Goal: Download file/media

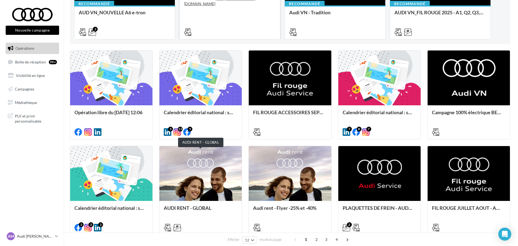
scroll to position [124, 0]
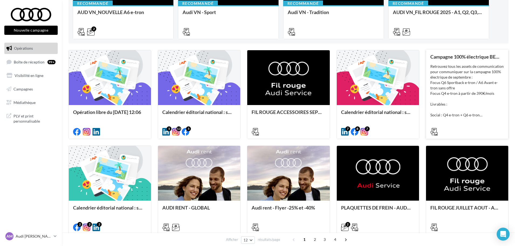
click at [453, 98] on div "Retrouvez tous les assets de communication pour communiquer sur la campagne 100…" at bounding box center [468, 91] width 74 height 54
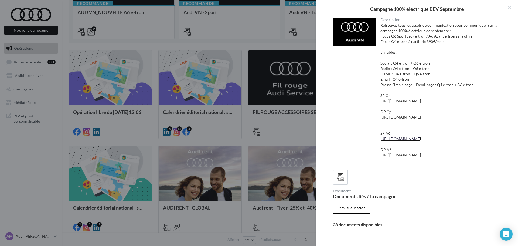
click at [403, 141] on link "[URL][DOMAIN_NAME]" at bounding box center [401, 138] width 40 height 5
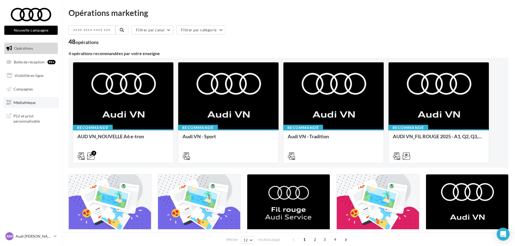
click at [33, 104] on span "Médiathèque" at bounding box center [24, 102] width 22 height 5
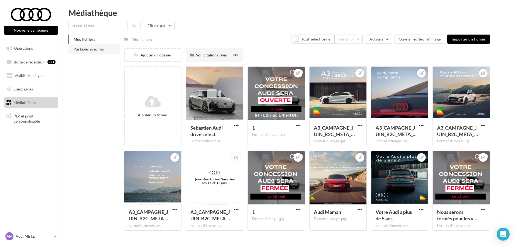
click at [99, 49] on span "Partagés avec moi" at bounding box center [90, 49] width 32 height 5
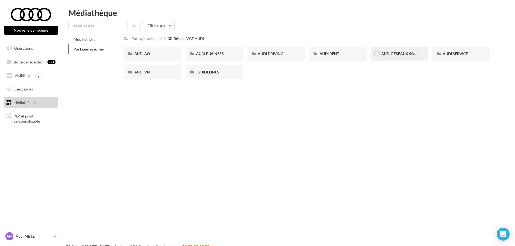
click at [410, 57] on div "AUDI RESEAUX SOCIAUX" at bounding box center [399, 54] width 57 height 14
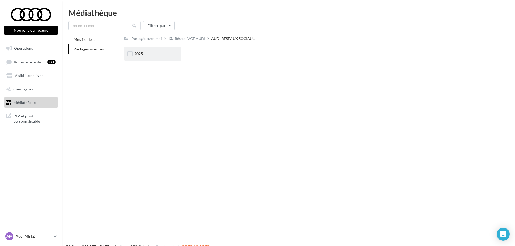
click at [150, 55] on div "2025" at bounding box center [152, 53] width 37 height 5
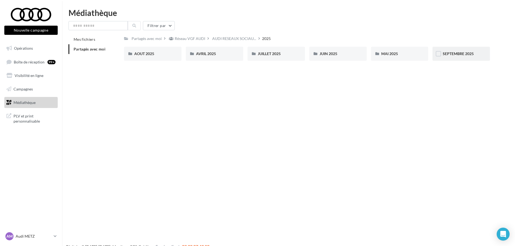
click at [469, 52] on span "SEPTEMBRE 2025" at bounding box center [458, 53] width 31 height 5
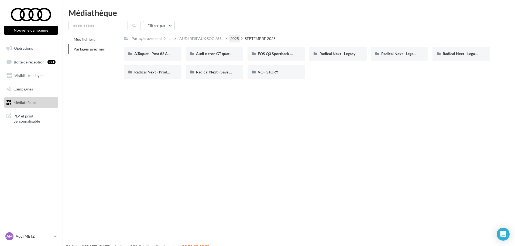
click at [235, 39] on div "2025" at bounding box center [234, 38] width 9 height 5
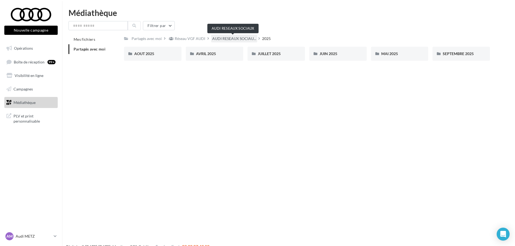
click at [218, 38] on span "AUDI RESEAUX SOCIAU..." at bounding box center [234, 38] width 44 height 5
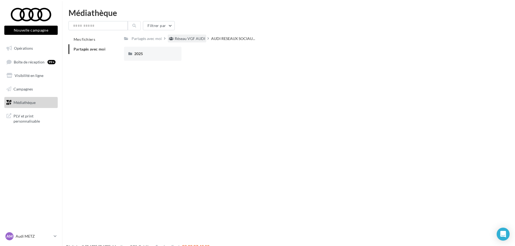
click at [186, 40] on div "Réseau VGF AUDI" at bounding box center [190, 38] width 30 height 5
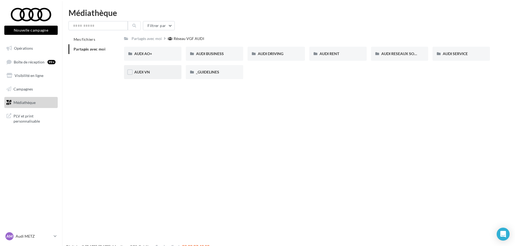
click at [154, 72] on div "AUDI VN" at bounding box center [152, 71] width 37 height 5
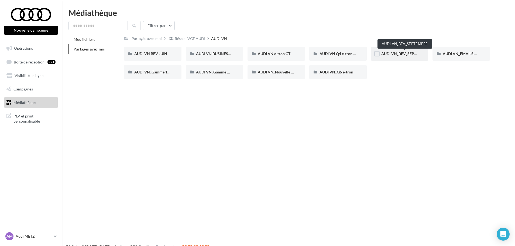
click at [398, 55] on span "AUDI VN_BEV_SEPTEMBRE" at bounding box center [406, 53] width 48 height 5
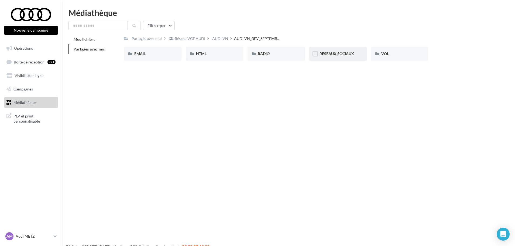
click at [335, 51] on div "RÉSEAUX SOCIAUX" at bounding box center [338, 53] width 37 height 5
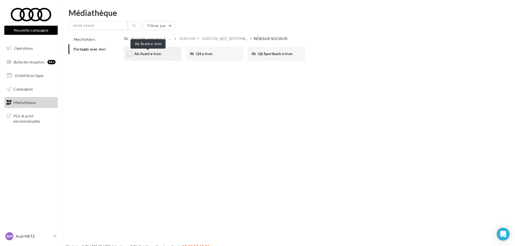
click at [158, 55] on span "A6 Avant e-tron" at bounding box center [147, 53] width 27 height 5
click at [155, 52] on span "CARROUSEL" at bounding box center [145, 53] width 22 height 5
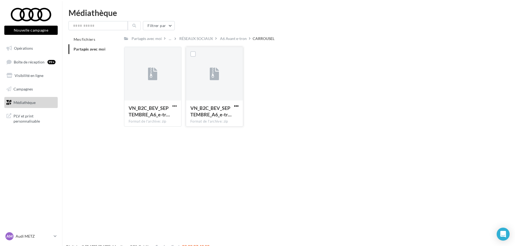
click at [239, 104] on span "button" at bounding box center [236, 106] width 5 height 5
click at [224, 115] on button "Télécharger" at bounding box center [213, 117] width 54 height 14
click at [235, 39] on div "A6 Avant e-tron" at bounding box center [233, 38] width 27 height 5
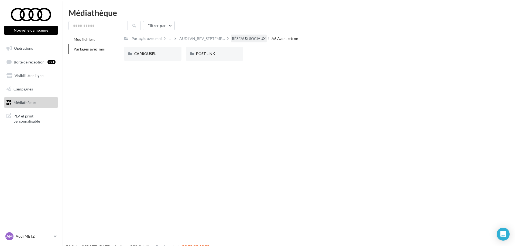
click at [234, 38] on div "RÉSEAUX SOCIAUX" at bounding box center [249, 38] width 34 height 5
click at [157, 56] on div "A6 Avant e-tron" at bounding box center [152, 53] width 37 height 5
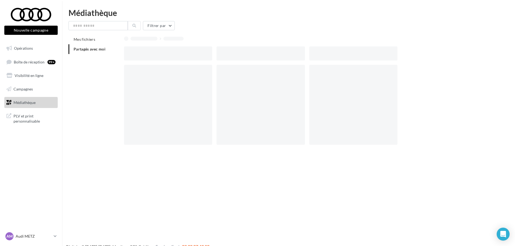
click at [157, 56] on div at bounding box center [168, 53] width 88 height 14
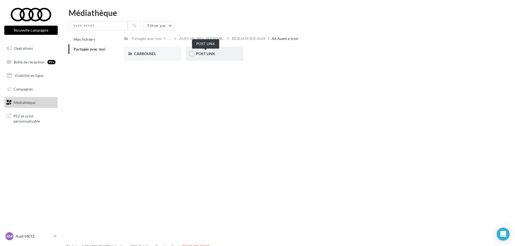
click at [215, 53] on span "POST LINK" at bounding box center [205, 53] width 19 height 5
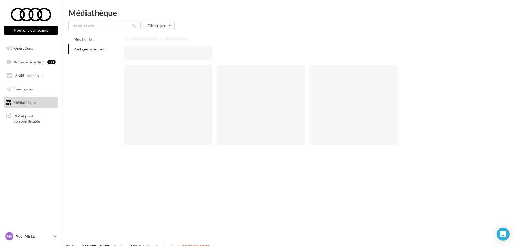
click at [215, 53] on div at bounding box center [170, 53] width 93 height 14
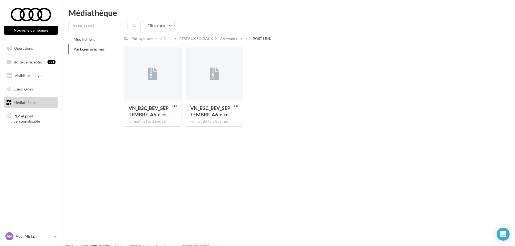
click at [153, 159] on div "Nouvelle campagne Nouvelle campagne Opérations Boîte de réception 99+ Visibilit…" at bounding box center [257, 132] width 515 height 246
click at [174, 106] on span "button" at bounding box center [174, 106] width 5 height 5
click at [237, 104] on span "button" at bounding box center [236, 106] width 5 height 5
click at [216, 115] on button "Télécharger" at bounding box center [213, 117] width 54 height 14
click at [227, 40] on div "A6 Avant e-tron" at bounding box center [233, 38] width 27 height 5
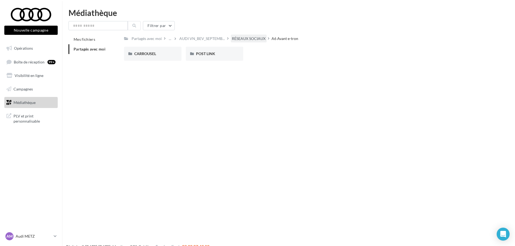
click at [243, 37] on div "RÉSEAUX SOCIAUX" at bounding box center [249, 38] width 34 height 5
click at [219, 52] on div "Q4 e-tron" at bounding box center [214, 53] width 37 height 5
click at [171, 56] on div "CARROUSEL" at bounding box center [152, 54] width 57 height 14
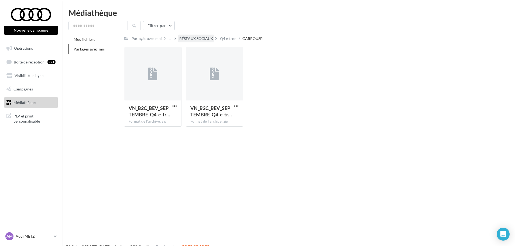
click at [193, 37] on div "RÉSEAUX SOCIAUX" at bounding box center [196, 38] width 34 height 5
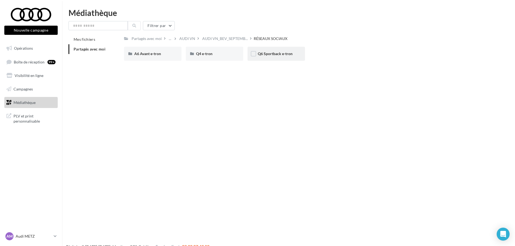
click at [276, 52] on span "Q6 Sportback e-tron" at bounding box center [275, 53] width 35 height 5
click at [173, 55] on div "CARROUSEL" at bounding box center [152, 54] width 57 height 14
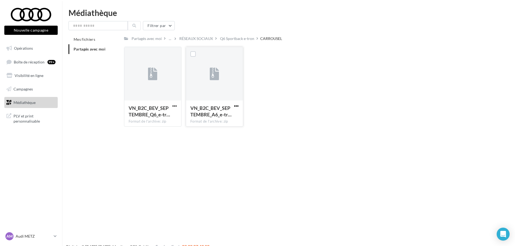
click at [239, 106] on span "button" at bounding box center [236, 106] width 5 height 5
click at [232, 117] on button "Télécharger" at bounding box center [213, 117] width 54 height 14
click at [201, 39] on div "RÉSEAUX SOCIAUX" at bounding box center [196, 38] width 34 height 5
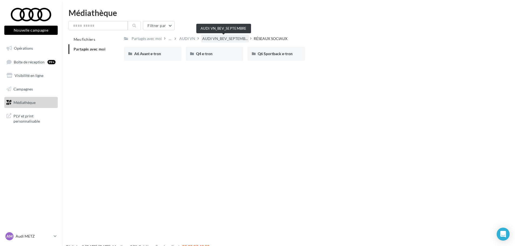
click at [228, 37] on span "AUDI VN_BEV_SEPTEMB..." at bounding box center [225, 38] width 46 height 5
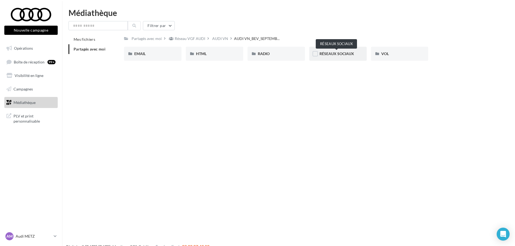
click at [331, 55] on span "RÉSEAUX SOCIAUX" at bounding box center [337, 53] width 35 height 5
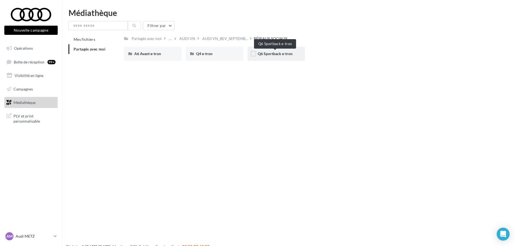
click at [270, 54] on span "Q6 Sportback e-tron" at bounding box center [275, 53] width 35 height 5
click at [169, 60] on div "CARROUSEL" at bounding box center [152, 54] width 57 height 14
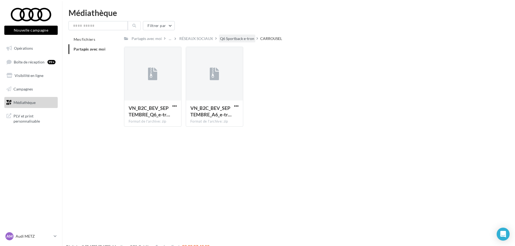
click at [243, 37] on div "Q6 Sportback e-tron" at bounding box center [237, 38] width 34 height 5
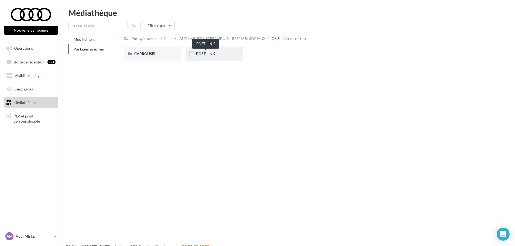
click at [211, 53] on span "POST LINK" at bounding box center [205, 53] width 19 height 5
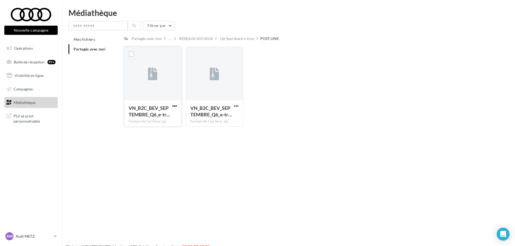
click at [176, 104] on span "button" at bounding box center [174, 106] width 5 height 5
click at [156, 116] on button "Télécharger" at bounding box center [151, 117] width 54 height 14
click at [239, 39] on div "Q6 Sportback e-tron" at bounding box center [237, 38] width 34 height 5
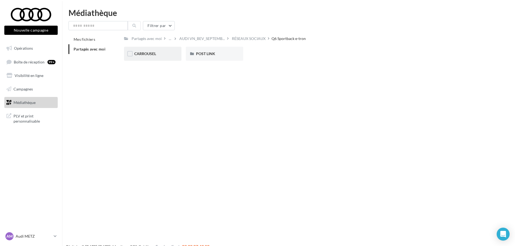
click at [152, 58] on div "CARROUSEL" at bounding box center [152, 54] width 57 height 14
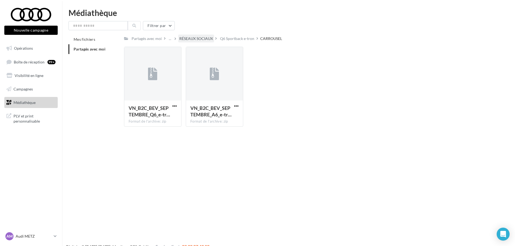
click at [207, 41] on div "RÉSEAUX SOCIAUX" at bounding box center [196, 38] width 34 height 5
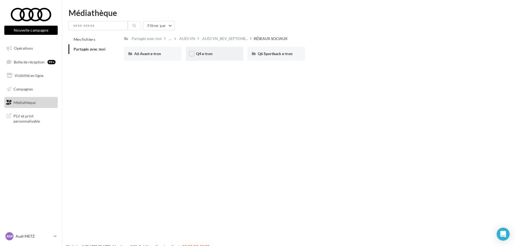
click at [212, 51] on div "Q4 e-tron" at bounding box center [214, 53] width 37 height 5
click at [171, 51] on div "CARROUSEL" at bounding box center [152, 53] width 37 height 5
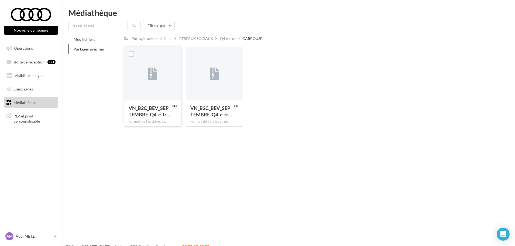
click at [175, 106] on span "button" at bounding box center [174, 106] width 5 height 5
click at [168, 114] on button "Télécharger" at bounding box center [151, 117] width 54 height 14
click at [203, 40] on div "RÉSEAUX SOCIAUX" at bounding box center [196, 38] width 34 height 5
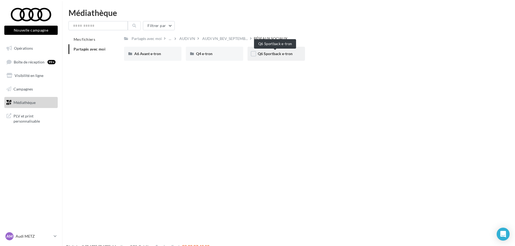
click at [269, 52] on span "Q6 Sportback e-tron" at bounding box center [275, 53] width 35 height 5
click at [213, 56] on span "POST LINK" at bounding box center [205, 53] width 19 height 5
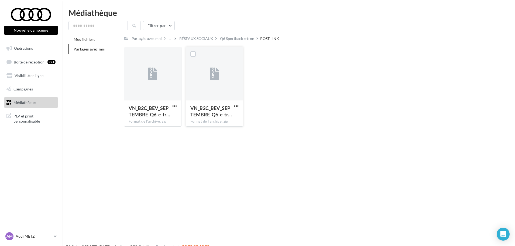
click at [237, 104] on span "button" at bounding box center [236, 106] width 5 height 5
click at [219, 118] on button "Télécharger" at bounding box center [213, 117] width 54 height 14
click at [101, 29] on input "text" at bounding box center [98, 25] width 59 height 9
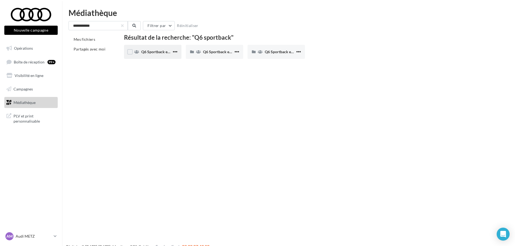
click at [144, 47] on div "Q6 Sportback e-tron" at bounding box center [152, 52] width 57 height 14
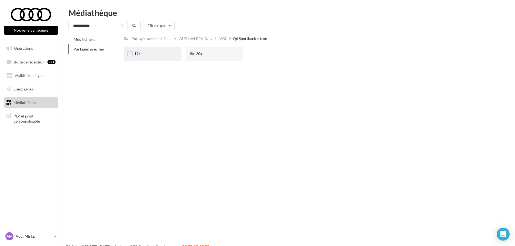
click at [147, 53] on div "12s" at bounding box center [152, 53] width 37 height 5
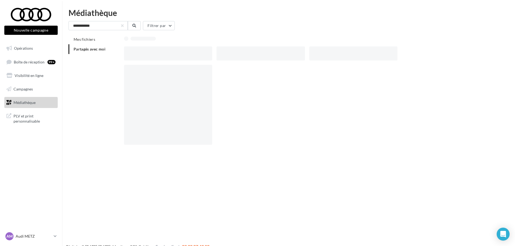
click at [147, 53] on div at bounding box center [168, 53] width 88 height 14
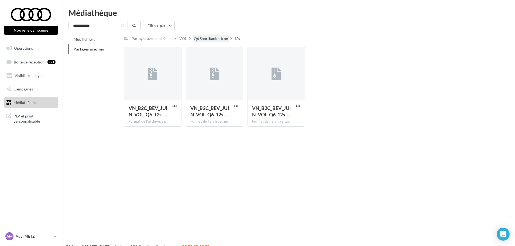
click at [209, 39] on div "Q6 Sportback e-tron" at bounding box center [211, 38] width 34 height 5
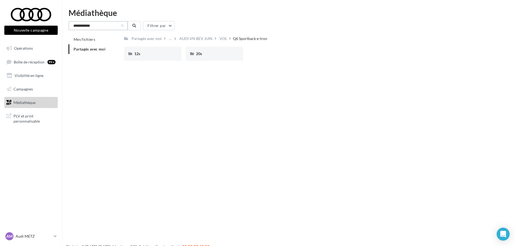
click at [90, 27] on input "**********" at bounding box center [98, 25] width 59 height 9
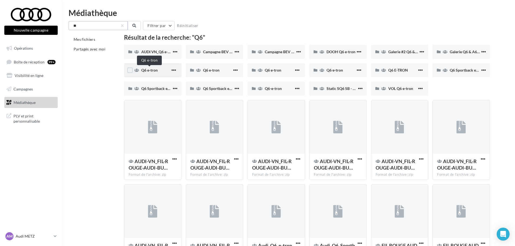
type input "**"
click at [154, 72] on span "Q6 e-tron" at bounding box center [149, 70] width 16 height 5
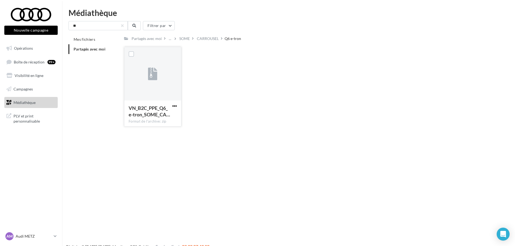
click at [176, 105] on span "button" at bounding box center [174, 106] width 5 height 5
click at [160, 115] on button "Télécharger" at bounding box center [151, 117] width 54 height 14
click at [184, 37] on div "SOME" at bounding box center [184, 38] width 11 height 5
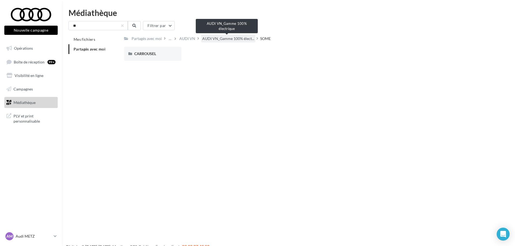
click at [211, 40] on span "AUDI VN_Gamme 100% élect..." at bounding box center [228, 38] width 52 height 5
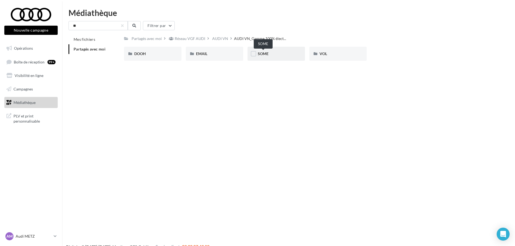
click at [264, 56] on span "SOME" at bounding box center [263, 53] width 11 height 5
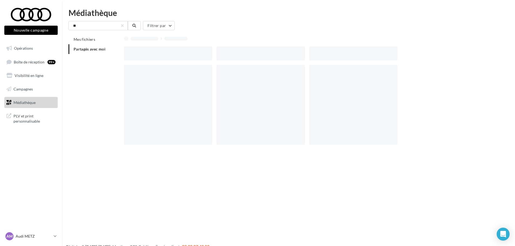
click at [264, 56] on div at bounding box center [261, 53] width 88 height 14
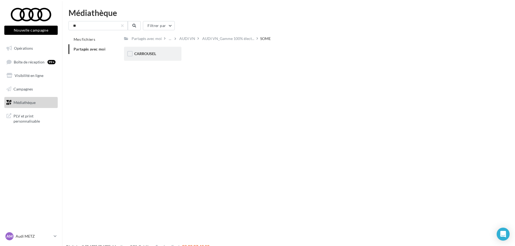
click at [146, 57] on div "CARROUSEL" at bounding box center [152, 54] width 57 height 14
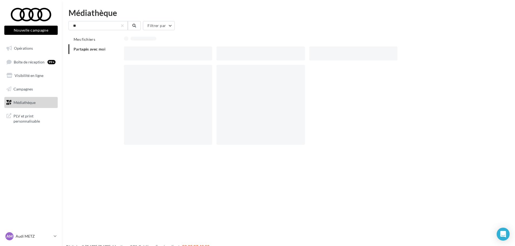
click at [146, 57] on div at bounding box center [168, 53] width 88 height 14
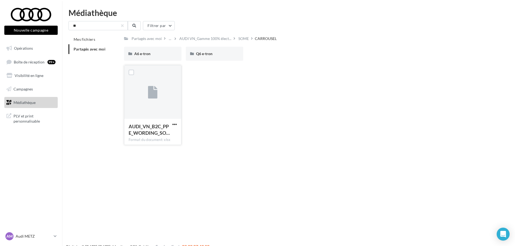
click at [153, 108] on div at bounding box center [152, 92] width 57 height 54
click at [175, 123] on span "button" at bounding box center [174, 124] width 5 height 5
click at [161, 134] on button "Télécharger" at bounding box center [151, 135] width 54 height 14
click at [197, 40] on span "AUDI VN_Gamme 100% élect..." at bounding box center [205, 38] width 52 height 5
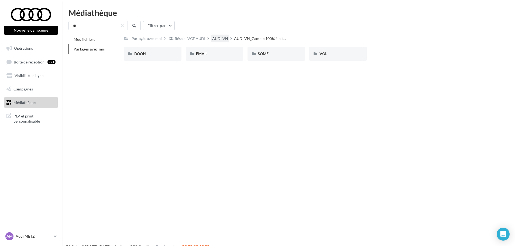
click at [212, 39] on div "AUDI VN" at bounding box center [220, 38] width 16 height 5
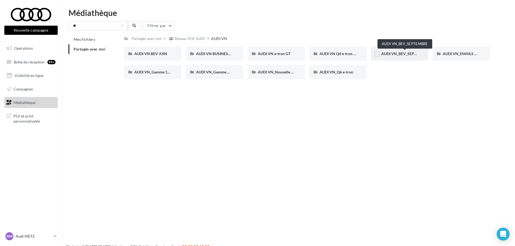
click at [391, 53] on span "AUDI VN_BEV_SEPTEMBRE" at bounding box center [406, 53] width 48 height 5
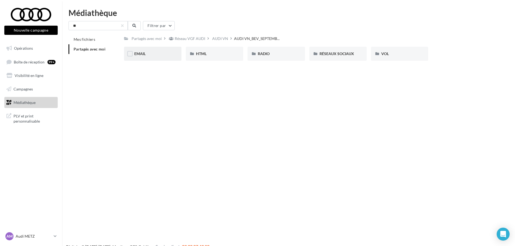
click at [151, 56] on div "EMAIL" at bounding box center [152, 53] width 37 height 5
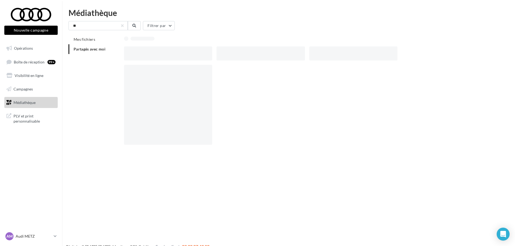
click at [151, 56] on div at bounding box center [168, 53] width 88 height 14
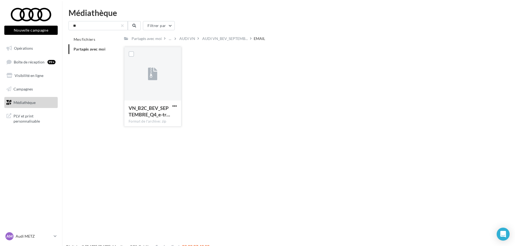
click at [178, 106] on button "button" at bounding box center [174, 106] width 7 height 5
click at [161, 117] on button "Télécharger" at bounding box center [151, 117] width 54 height 14
click at [224, 37] on span "AUDI VN_BEV_SEPTEMB..." at bounding box center [225, 38] width 46 height 5
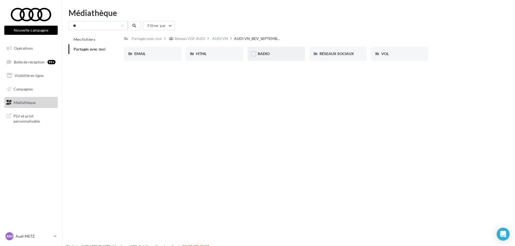
click at [271, 49] on div "RADIO" at bounding box center [276, 54] width 57 height 14
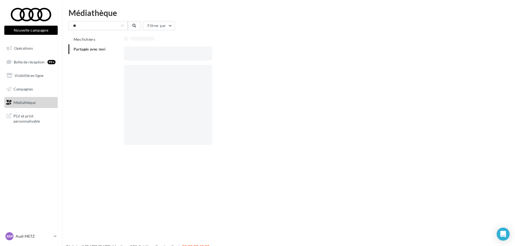
click at [271, 49] on div at bounding box center [309, 53] width 371 height 14
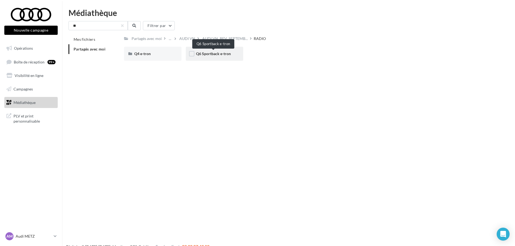
click at [215, 55] on span "Q6 Sportback e-tron" at bounding box center [213, 53] width 35 height 5
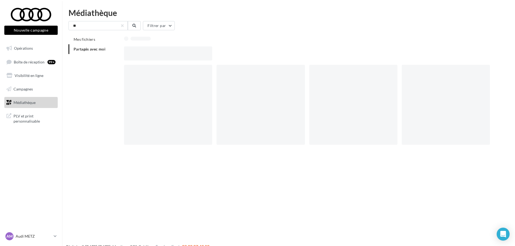
click at [215, 55] on div at bounding box center [170, 53] width 93 height 14
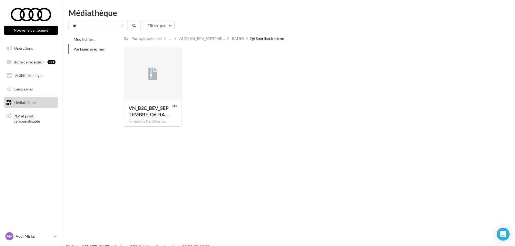
click at [154, 152] on div "Nouvelle campagne Nouvelle campagne Opérations Boîte de réception 99+ Visibilit…" at bounding box center [257, 132] width 515 height 246
click at [164, 107] on span "VN_B2C_BEV_SEPTEMBRE_Q6_RA…" at bounding box center [149, 111] width 40 height 12
click at [211, 129] on div "VN_B2C_BEV_SEPTEMBRE_Q6_RA… Format de l'archive: zip VN_B2C_BEV_SEPTEMBRE_Q6_RA…" at bounding box center [309, 89] width 371 height 84
click at [239, 40] on div "RADIO" at bounding box center [238, 38] width 12 height 5
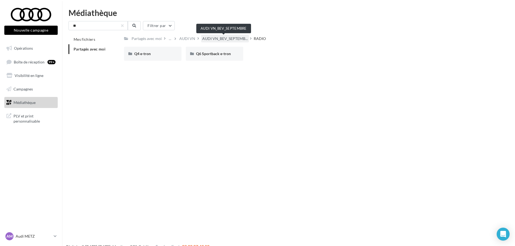
click at [226, 40] on span "AUDI VN_BEV_SEPTEMB..." at bounding box center [225, 38] width 46 height 5
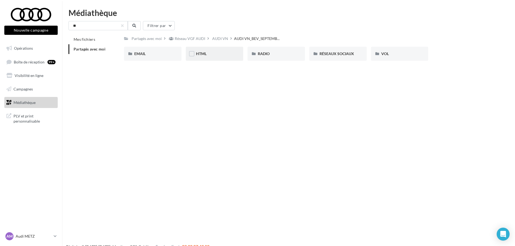
click at [222, 51] on div "HTML" at bounding box center [214, 54] width 57 height 14
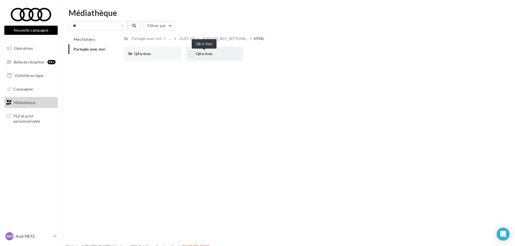
click at [206, 52] on span "Q6 e-tron" at bounding box center [204, 53] width 16 height 5
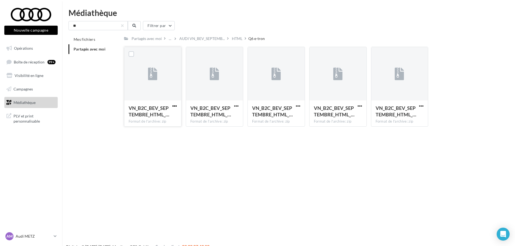
click at [176, 105] on span "button" at bounding box center [174, 106] width 5 height 5
click at [170, 118] on button "Télécharger" at bounding box center [151, 117] width 54 height 14
